Goal: Use online tool/utility: Utilize a website feature to perform a specific function

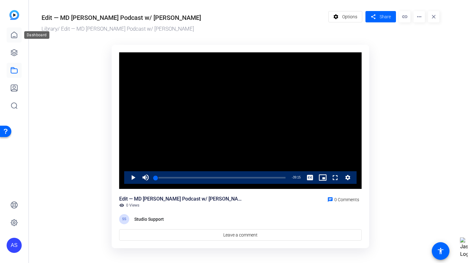
click at [14, 39] on link at bounding box center [14, 34] width 15 height 15
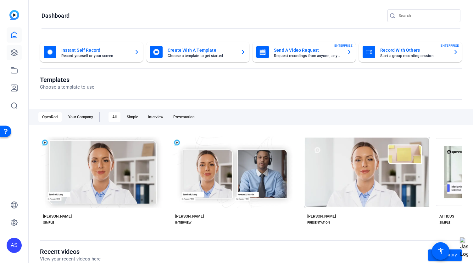
click at [14, 54] on icon at bounding box center [14, 52] width 6 height 6
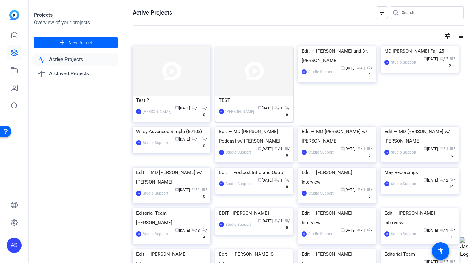
click at [269, 86] on img at bounding box center [255, 70] width 78 height 49
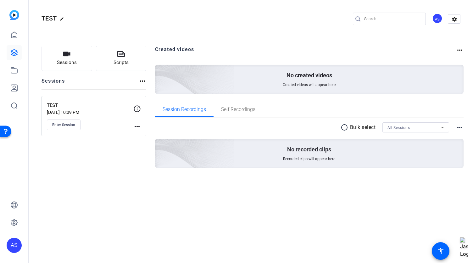
click at [459, 49] on mat-icon "more_horiz" at bounding box center [460, 50] width 8 height 8
click at [141, 127] on div at bounding box center [236, 131] width 473 height 263
click at [139, 125] on mat-icon "more_horiz" at bounding box center [137, 126] width 8 height 8
click at [139, 144] on span "Archive Session" at bounding box center [153, 143] width 29 height 8
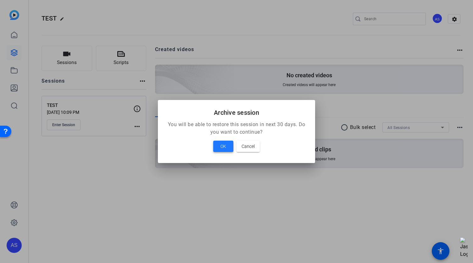
click at [220, 145] on span at bounding box center [223, 146] width 20 height 15
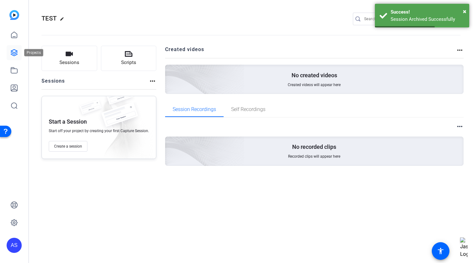
click at [12, 52] on icon at bounding box center [14, 53] width 8 height 8
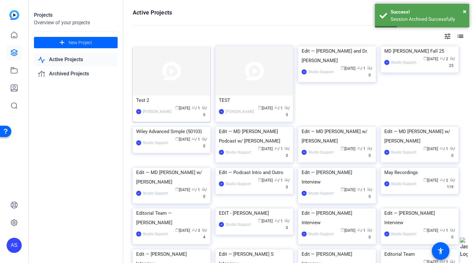
click at [155, 70] on img at bounding box center [172, 70] width 78 height 49
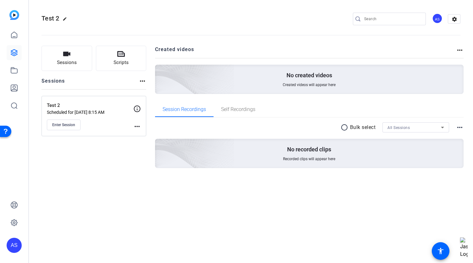
click at [135, 126] on mat-icon "more_horiz" at bounding box center [137, 126] width 8 height 8
click at [141, 136] on span "Edit Session" at bounding box center [153, 135] width 29 height 8
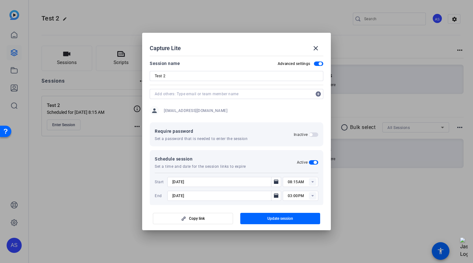
click at [314, 161] on span "button" at bounding box center [315, 162] width 3 height 3
type input "08:13AM"
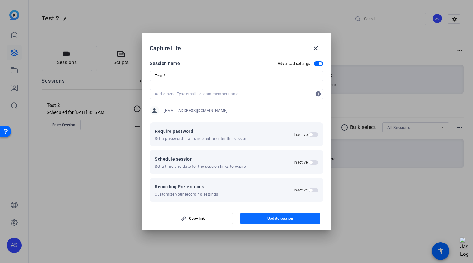
click at [284, 219] on span "Update session" at bounding box center [281, 218] width 26 height 5
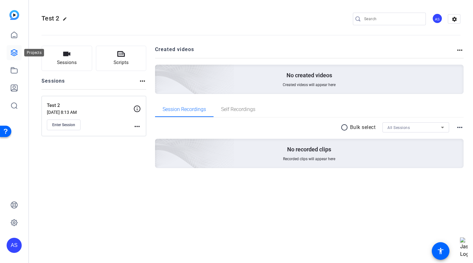
click at [12, 59] on link at bounding box center [14, 52] width 15 height 15
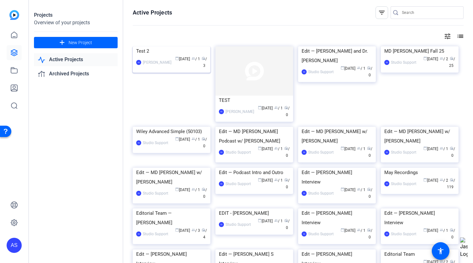
click at [156, 46] on img at bounding box center [172, 46] width 78 height 0
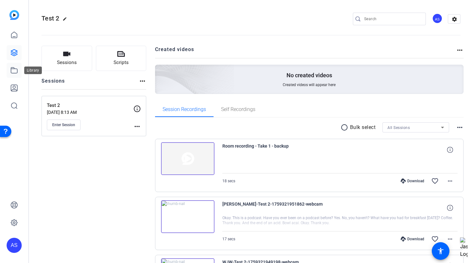
click at [14, 69] on icon at bounding box center [14, 70] width 8 height 8
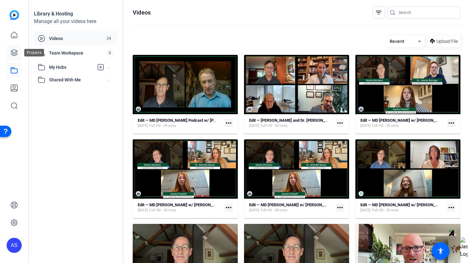
click at [10, 53] on link at bounding box center [14, 52] width 15 height 15
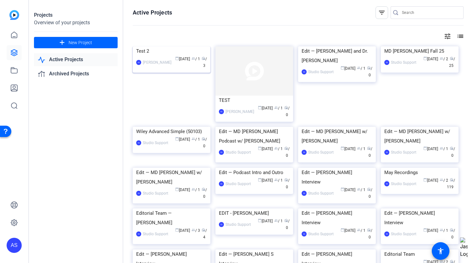
click at [186, 46] on img at bounding box center [172, 46] width 78 height 0
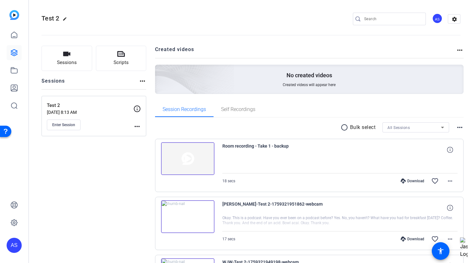
click at [460, 48] on mat-icon "more_horiz" at bounding box center [460, 50] width 8 height 8
click at [458, 48] on div at bounding box center [236, 131] width 473 height 263
click at [342, 127] on mat-icon "radio_button_unchecked" at bounding box center [345, 127] width 9 height 8
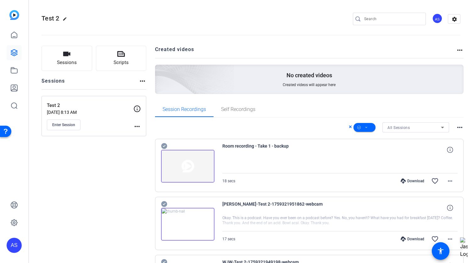
click at [164, 149] on icon at bounding box center [164, 146] width 6 height 8
click at [166, 145] on icon at bounding box center [164, 146] width 6 height 6
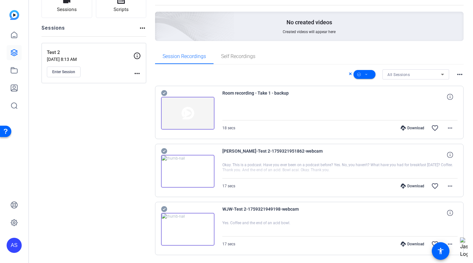
scroll to position [72, 0]
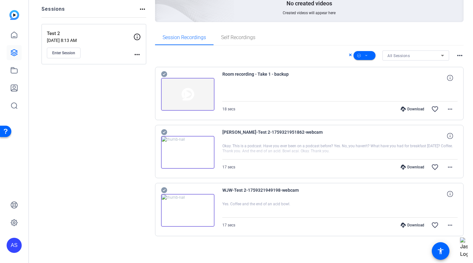
click at [164, 131] on icon at bounding box center [164, 132] width 6 height 6
click at [166, 189] on icon at bounding box center [164, 190] width 6 height 6
click at [459, 54] on mat-icon "more_horiz" at bounding box center [460, 56] width 8 height 8
click at [459, 54] on div at bounding box center [236, 131] width 473 height 263
click at [449, 172] on span at bounding box center [450, 166] width 15 height 15
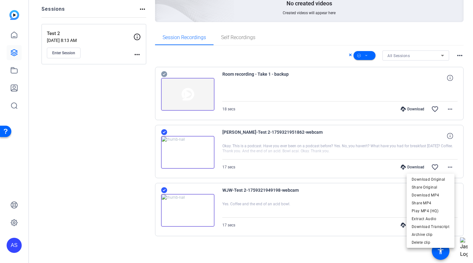
click at [66, 98] on div at bounding box center [236, 131] width 473 height 263
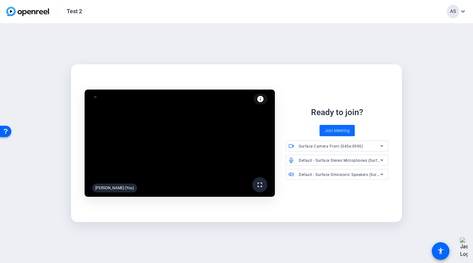
click at [325, 128] on span "Join Meeting" at bounding box center [337, 130] width 25 height 7
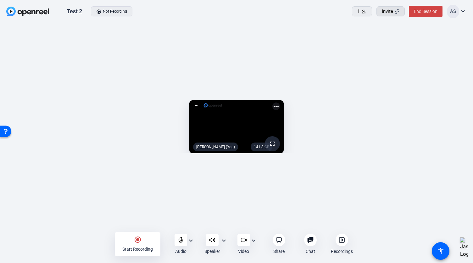
click at [390, 13] on span "Invite" at bounding box center [387, 11] width 11 height 7
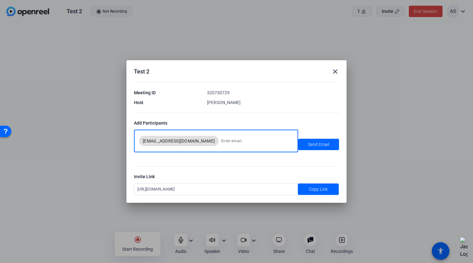
click at [221, 142] on input at bounding box center [256, 140] width 70 height 13
type input "WWORFOLK@GMAIL.COM"
click at [322, 147] on span "Send Email" at bounding box center [318, 144] width 21 height 7
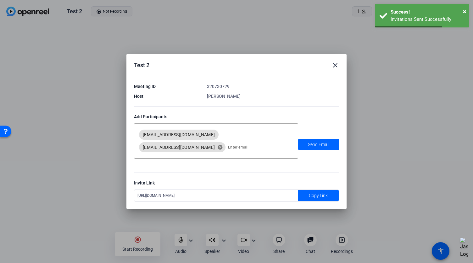
click at [249, 191] on div "https://capture.openreel.com/capture-lite/0e460dc752f3d739" at bounding box center [216, 194] width 164 height 11
click at [298, 188] on span at bounding box center [318, 195] width 41 height 15
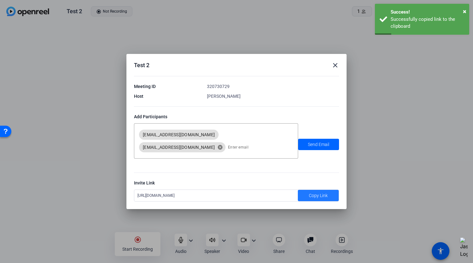
click at [337, 69] on mat-icon "close" at bounding box center [336, 65] width 8 height 8
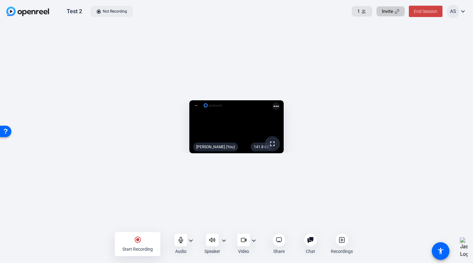
click at [364, 12] on icon at bounding box center [364, 11] width 5 height 5
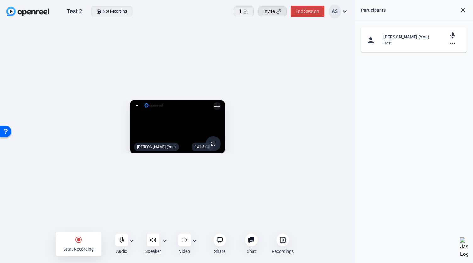
click at [273, 9] on span "Invite" at bounding box center [269, 11] width 11 height 7
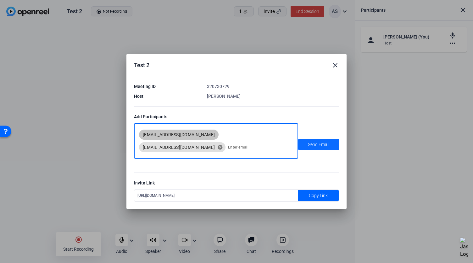
click at [309, 144] on span "Send Email" at bounding box center [318, 144] width 21 height 7
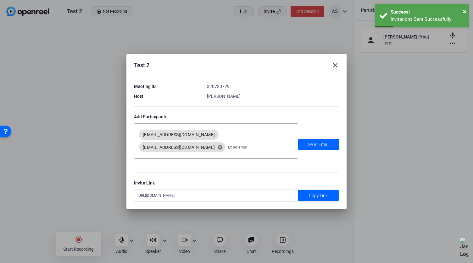
click at [335, 67] on mat-icon "close" at bounding box center [336, 65] width 8 height 8
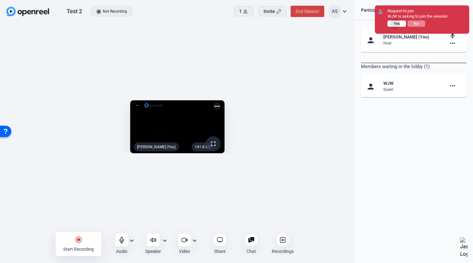
click at [396, 24] on span "Yes" at bounding box center [397, 23] width 6 height 4
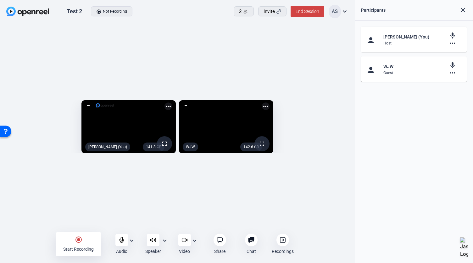
click at [153, 245] on div at bounding box center [153, 239] width 13 height 13
click at [150, 245] on div at bounding box center [153, 239] width 13 height 13
click at [163, 242] on mat-icon "expand_more" at bounding box center [165, 240] width 8 height 8
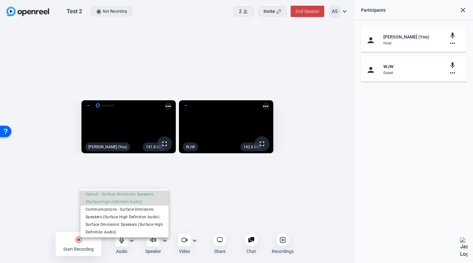
click at [147, 197] on span "Default - Surface Omnisonic Speakers (Surface High Definition Audio)" at bounding box center [125, 197] width 78 height 15
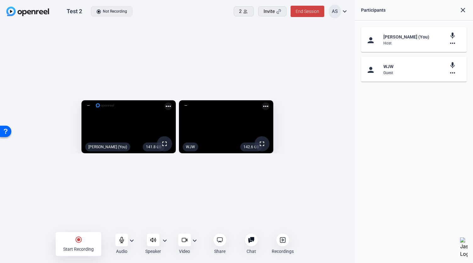
click at [452, 66] on mat-icon "mic" at bounding box center [453, 65] width 8 height 8
click at [453, 66] on mat-icon "mic_off" at bounding box center [453, 65] width 8 height 8
click at [454, 68] on mat-icon "mic_off" at bounding box center [453, 65] width 8 height 8
click at [453, 71] on mat-icon "more_horiz" at bounding box center [453, 73] width 8 height 8
click at [444, 83] on span "Ask to unmute" at bounding box center [438, 81] width 26 height 8
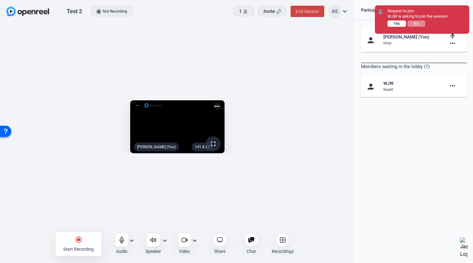
click at [396, 26] on button "Yes" at bounding box center [397, 23] width 19 height 6
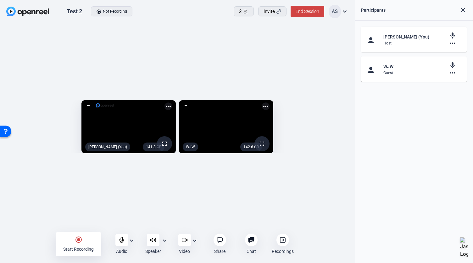
click at [449, 71] on mat-icon "more_horiz" at bounding box center [453, 73] width 8 height 8
click at [132, 240] on div at bounding box center [236, 131] width 473 height 263
click at [132, 237] on mat-icon "expand_more" at bounding box center [132, 240] width 8 height 8
click at [134, 227] on div at bounding box center [236, 131] width 473 height 263
click at [79, 238] on mat-icon "radio_button_checked" at bounding box center [79, 239] width 8 height 8
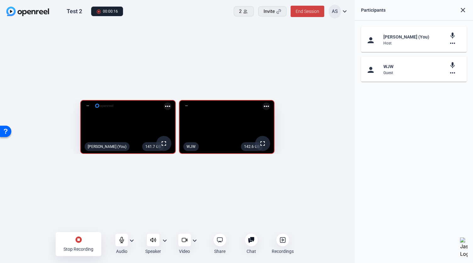
click at [77, 241] on mat-icon "stop_circle" at bounding box center [79, 239] width 8 height 8
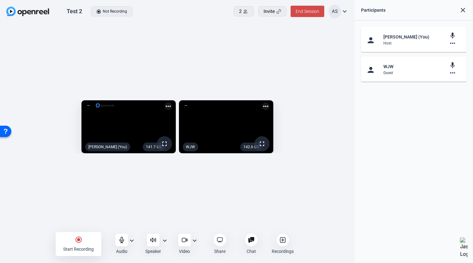
click at [303, 10] on span "End Session" at bounding box center [308, 11] width 24 height 5
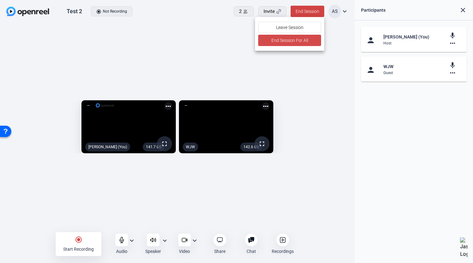
click at [301, 42] on span "End Session For All" at bounding box center [290, 41] width 37 height 8
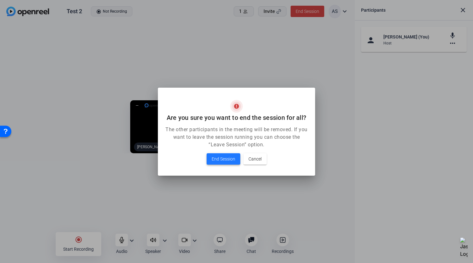
click at [220, 162] on span "End Session" at bounding box center [224, 159] width 24 height 8
